Goal: Information Seeking & Learning: Learn about a topic

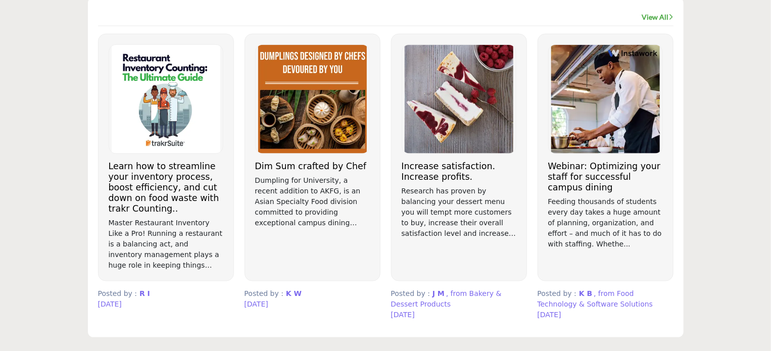
scroll to position [922, 0]
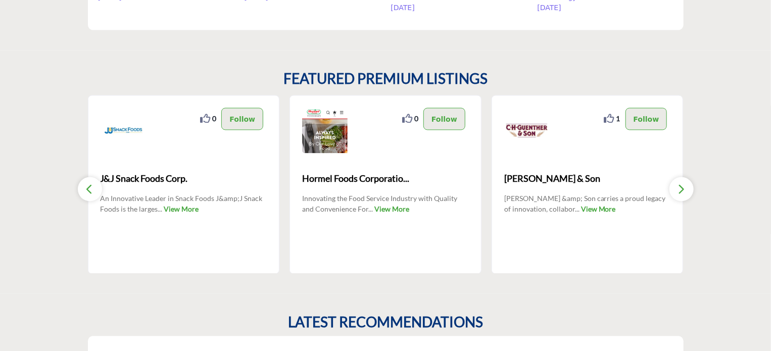
click at [684, 186] on icon "button" at bounding box center [682, 189] width 8 height 13
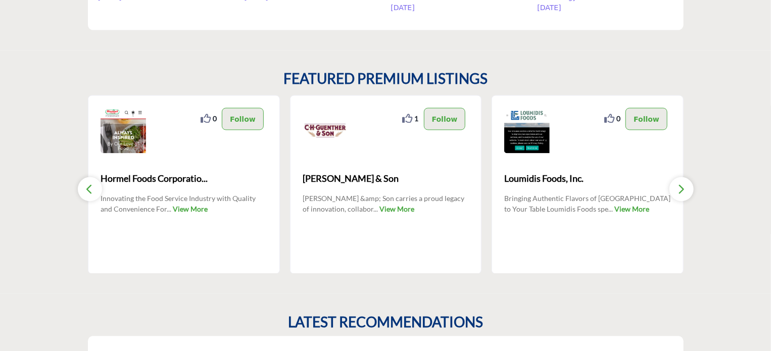
click at [684, 186] on icon "button" at bounding box center [682, 189] width 8 height 13
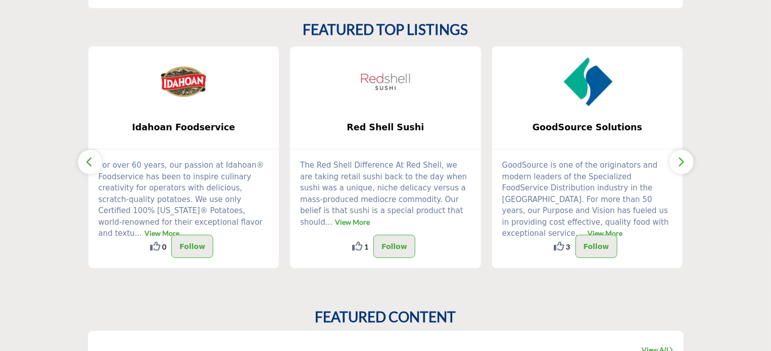
scroll to position [0, 0]
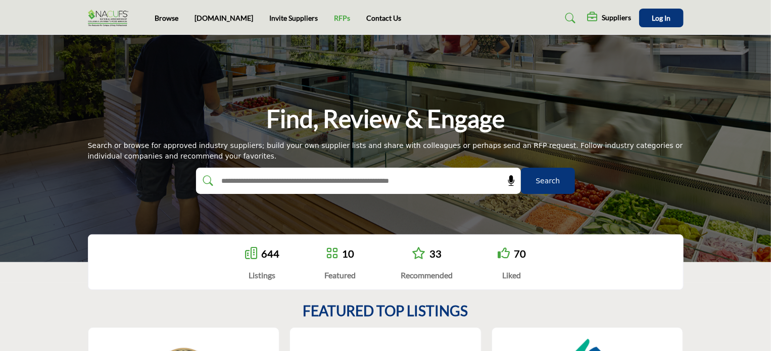
click at [334, 20] on link "RFPs" at bounding box center [342, 18] width 16 height 9
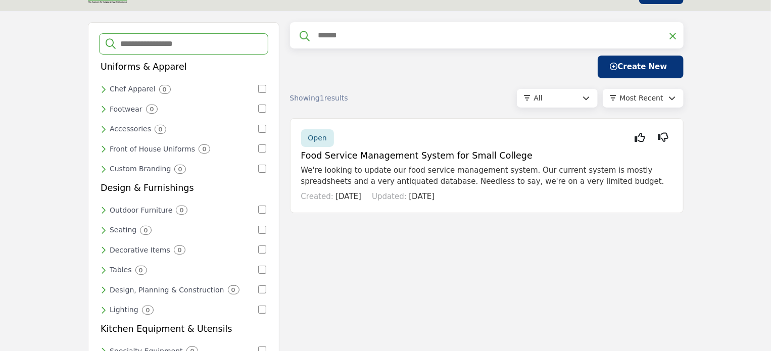
scroll to position [26, 0]
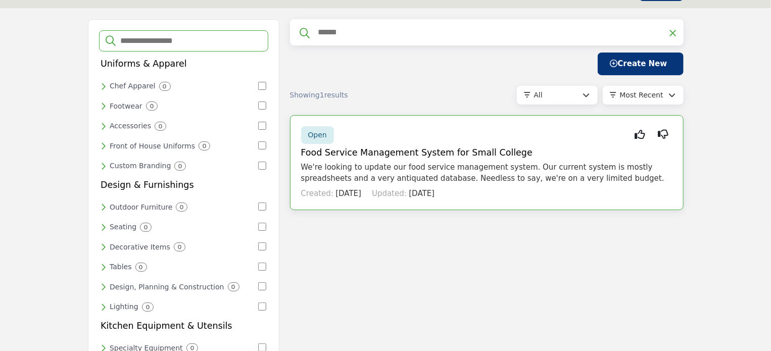
click at [605, 177] on p "We're looking to update our food service management system. Our current system …" at bounding box center [487, 173] width 372 height 23
click at [607, 177] on p "We're looking to update our food service management system. Our current system …" at bounding box center [487, 173] width 372 height 23
click at [317, 132] on span "Open" at bounding box center [317, 135] width 19 height 8
click at [493, 148] on h5 "Food Service Management System for Small College" at bounding box center [487, 153] width 372 height 11
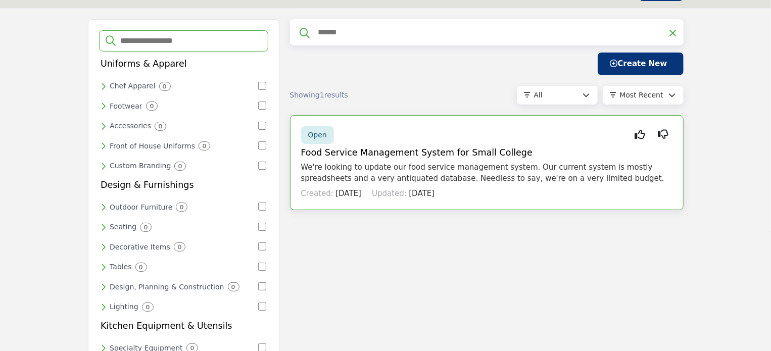
drag, startPoint x: 493, startPoint y: 147, endPoint x: 428, endPoint y: 161, distance: 66.1
click at [428, 161] on div "Open Interested Not Interested Food Service Management System for Small College…" at bounding box center [487, 163] width 394 height 96
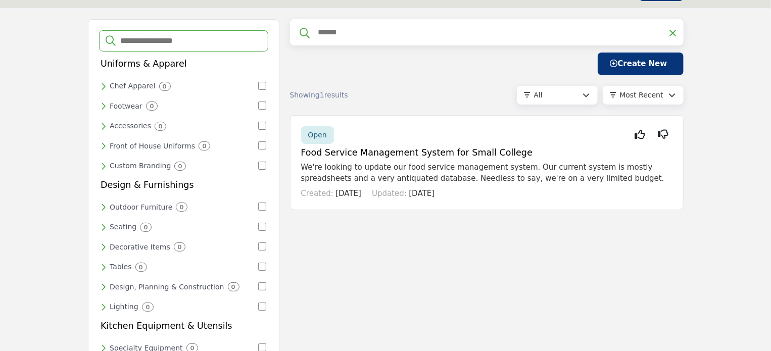
drag, startPoint x: 320, startPoint y: 147, endPoint x: 659, endPoint y: 212, distance: 344.8
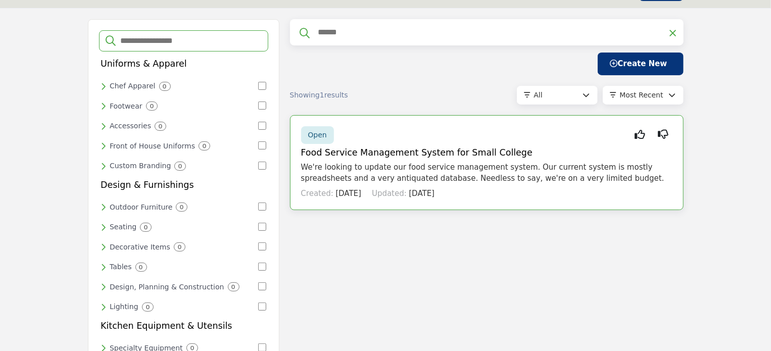
click at [675, 150] on div "Open Interested Not Interested Food Service Management System for Small College…" at bounding box center [487, 163] width 394 height 96
click at [317, 141] on div "Open" at bounding box center [317, 135] width 33 height 18
click at [345, 185] on div "Created: [DATE] Updated: [DATE]" at bounding box center [487, 191] width 372 height 15
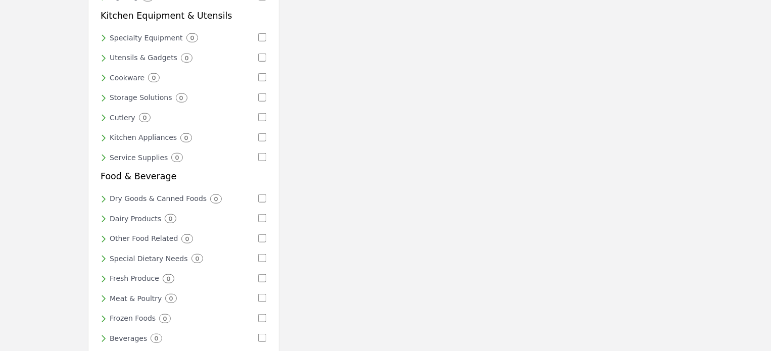
scroll to position [324, 0]
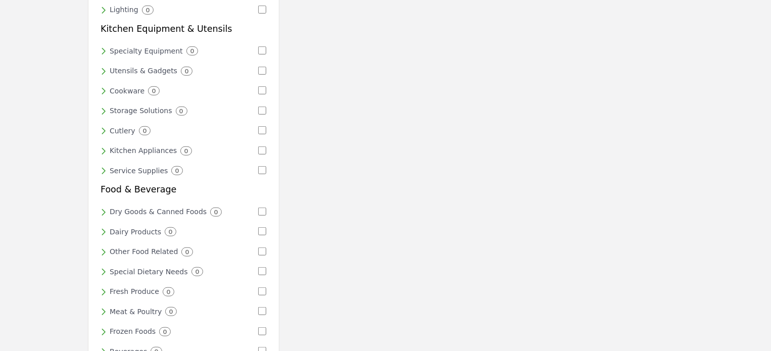
click at [105, 125] on div "Cutlery 0" at bounding box center [184, 131] width 166 height 13
click at [120, 127] on h6 "Cutlery" at bounding box center [123, 131] width 26 height 9
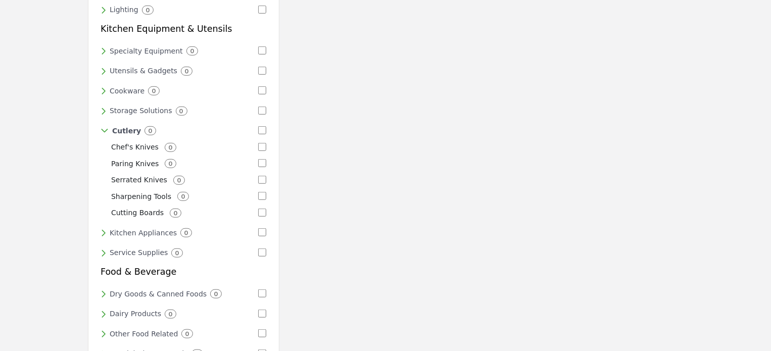
click at [105, 107] on icon at bounding box center [104, 111] width 6 height 9
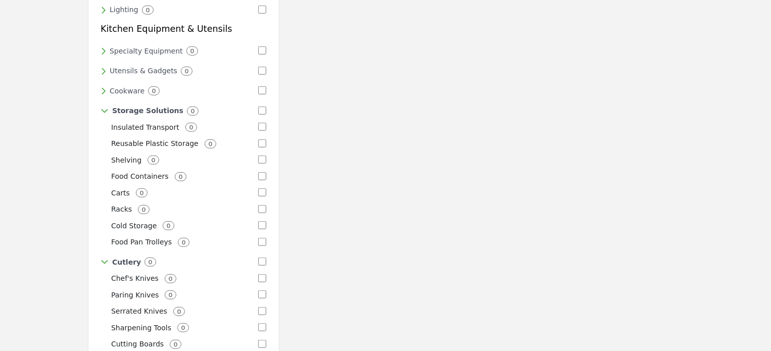
click at [154, 139] on p "Reusable Plastic Storage" at bounding box center [154, 144] width 87 height 11
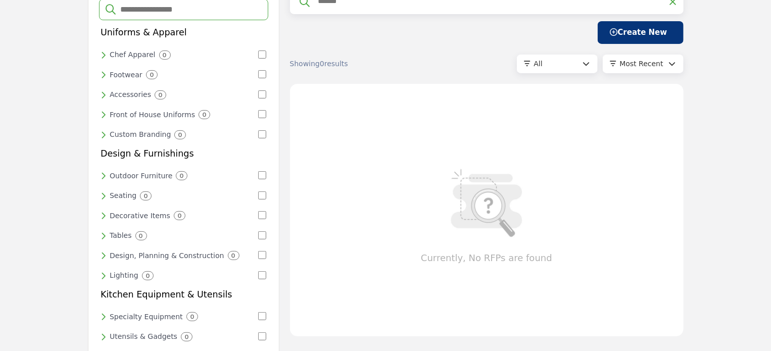
scroll to position [0, 0]
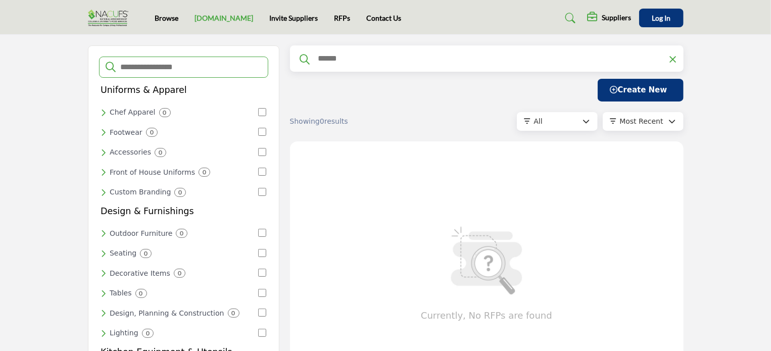
click at [208, 14] on link "[DOMAIN_NAME]" at bounding box center [224, 18] width 59 height 9
